Goal: Find specific page/section: Find specific page/section

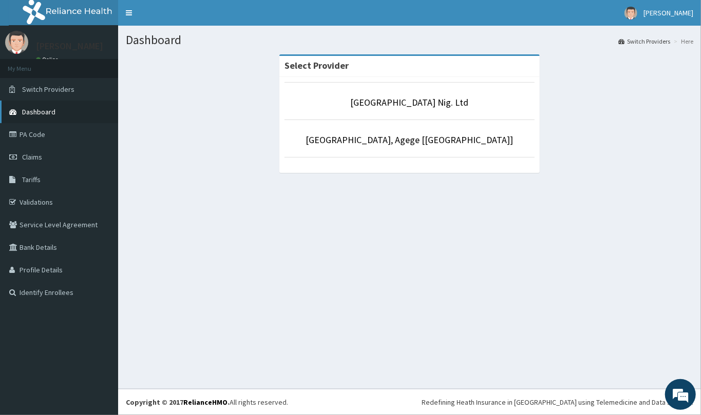
click at [42, 117] on link "Dashboard" at bounding box center [59, 112] width 118 height 23
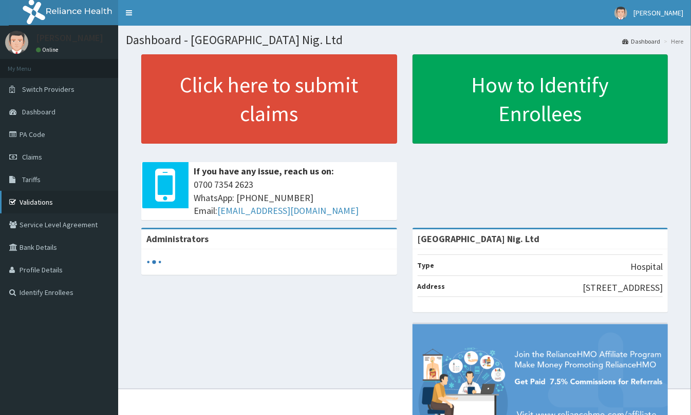
click at [24, 191] on link "Validations" at bounding box center [59, 202] width 118 height 23
